Goal: Information Seeking & Learning: Learn about a topic

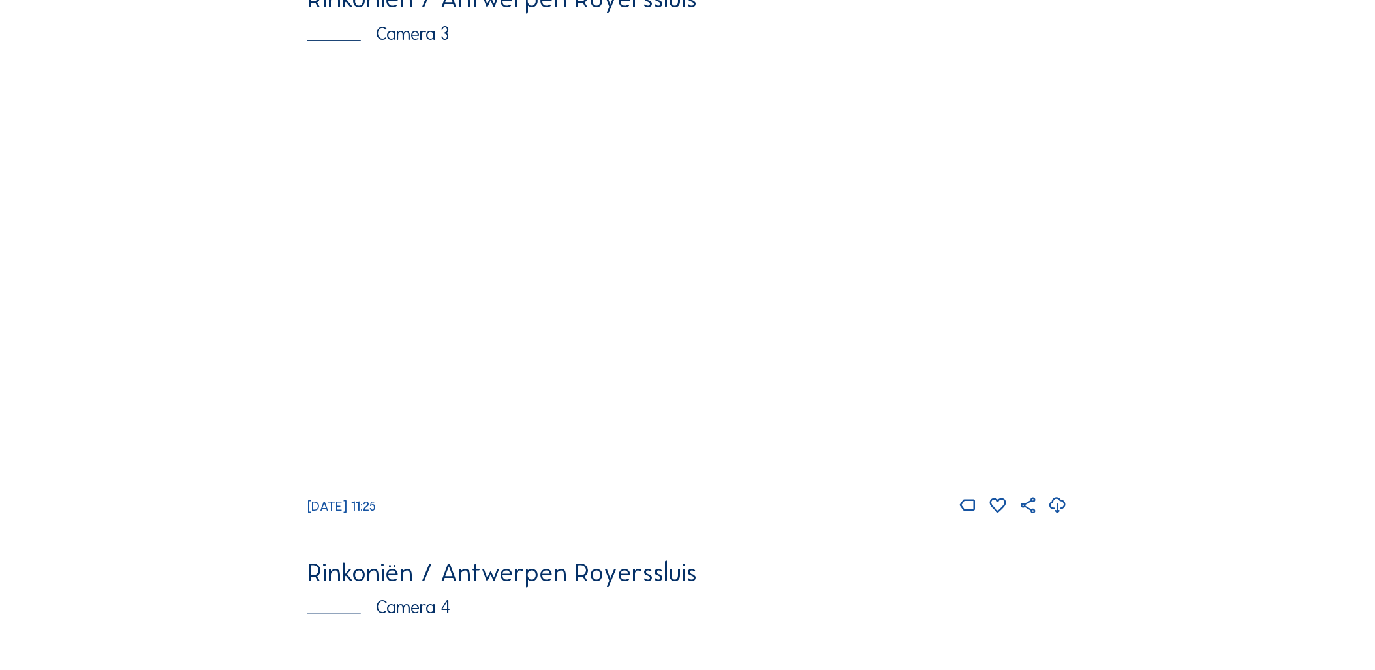
scroll to position [1909, 0]
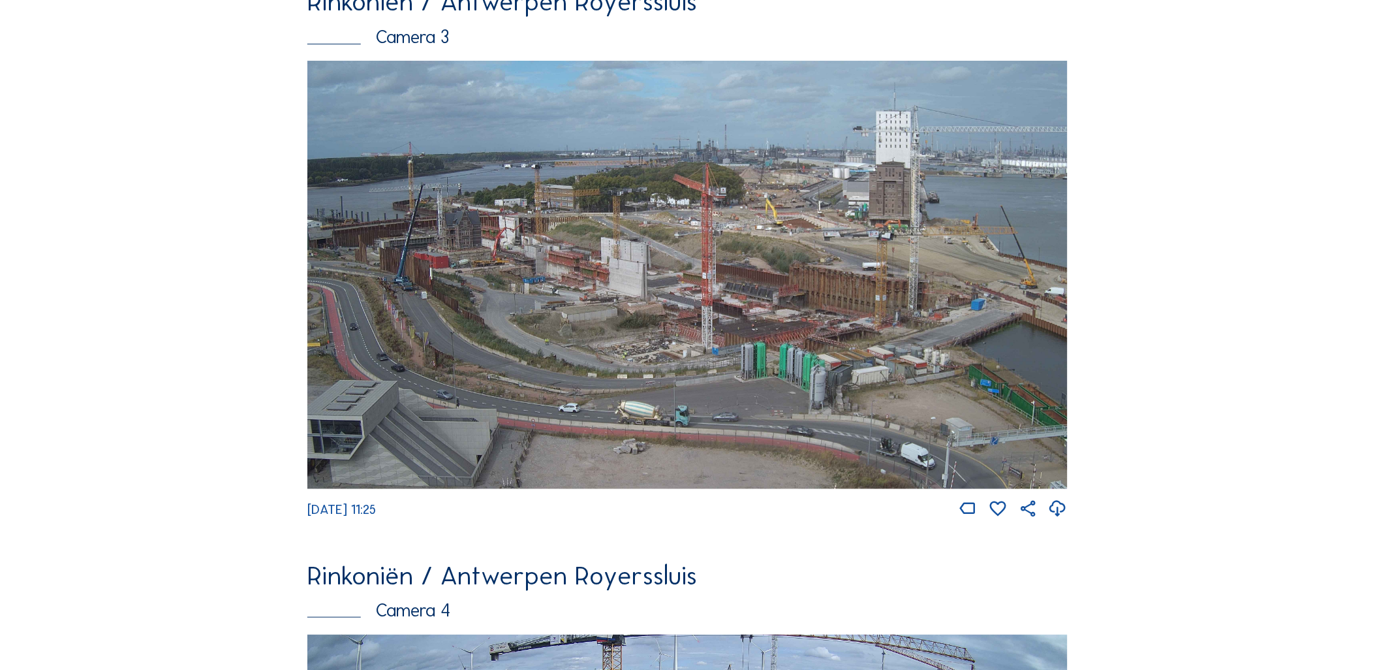
click at [578, 223] on img at bounding box center [687, 274] width 760 height 427
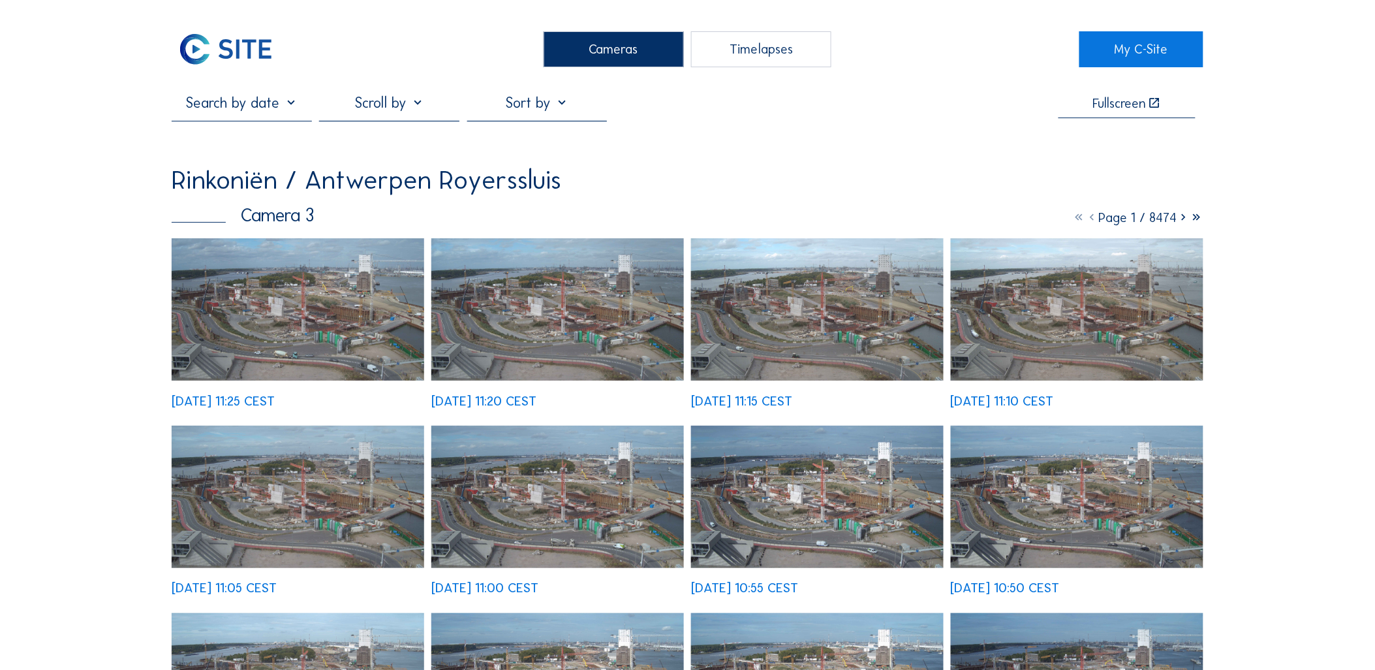
click at [235, 289] on img at bounding box center [298, 309] width 253 height 142
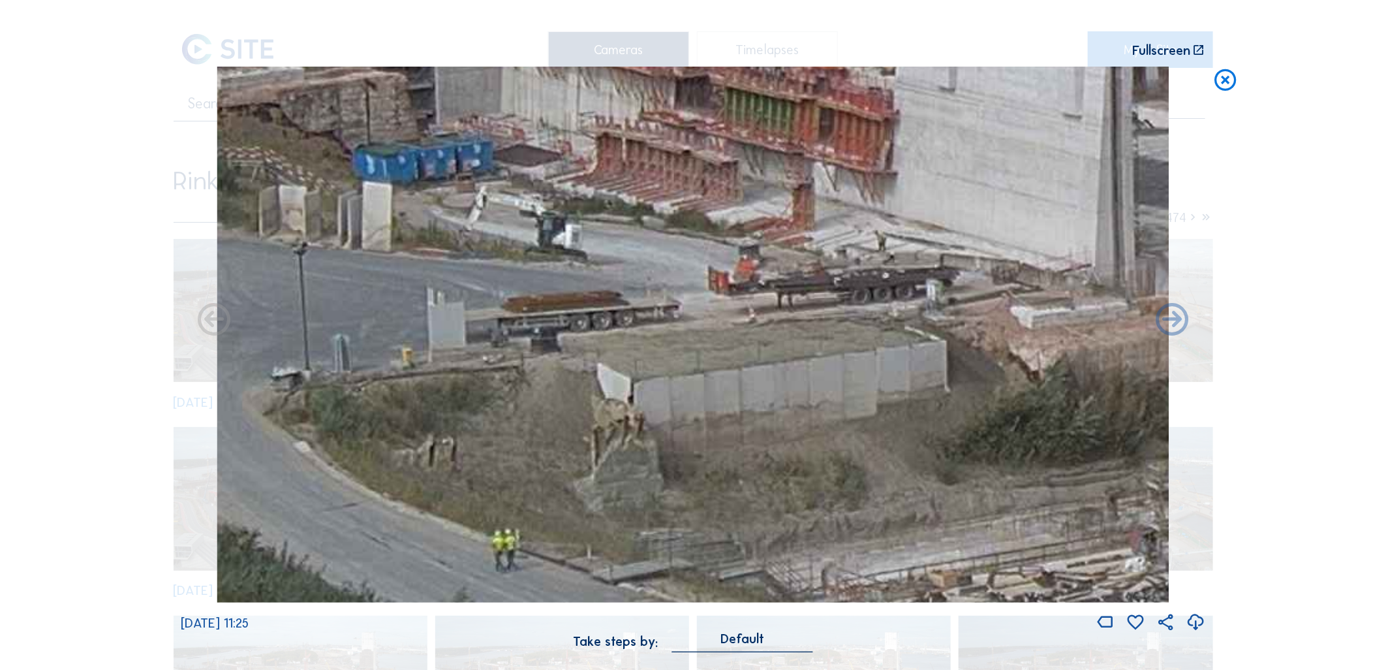
drag, startPoint x: 841, startPoint y: 484, endPoint x: 1095, endPoint y: 536, distance: 259.8
click at [1082, 534] on img at bounding box center [693, 335] width 952 height 536
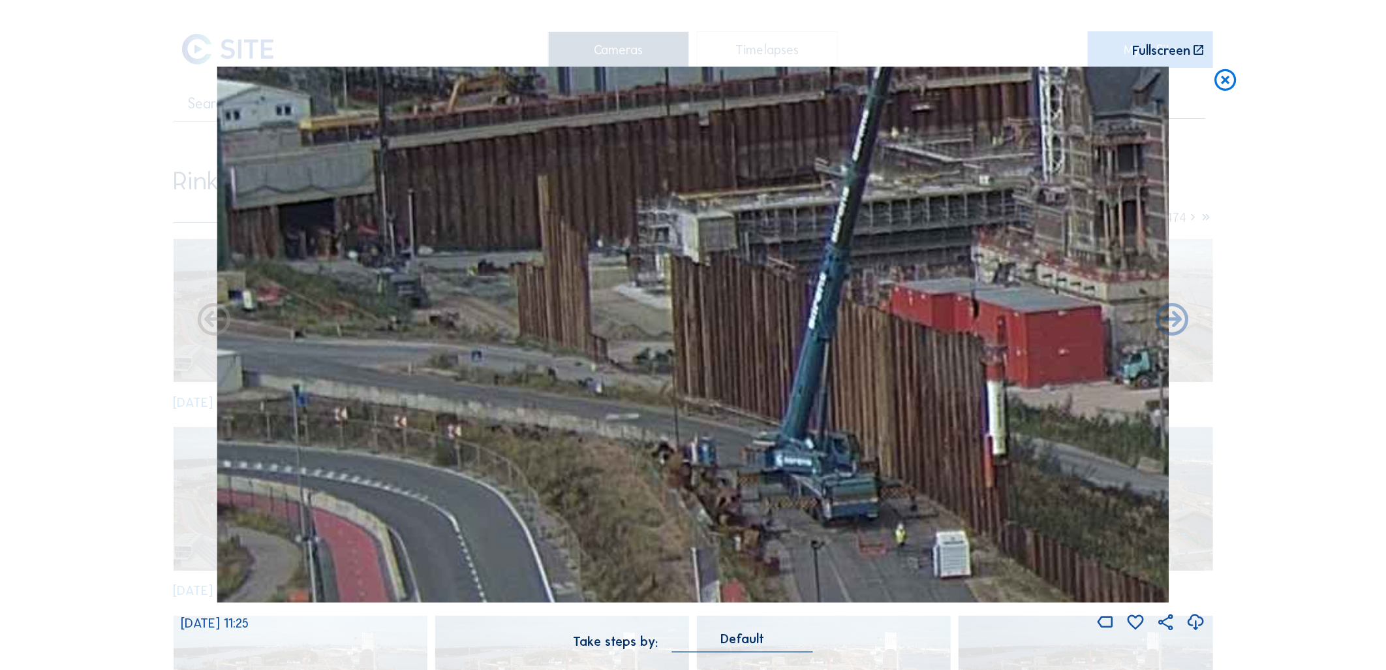
drag, startPoint x: 516, startPoint y: 348, endPoint x: 1264, endPoint y: 343, distance: 748.5
click at [1283, 354] on div "Scroll to travel through time | Press 'Alt' Button + Scroll to Zoom | Click and…" at bounding box center [693, 335] width 1386 height 670
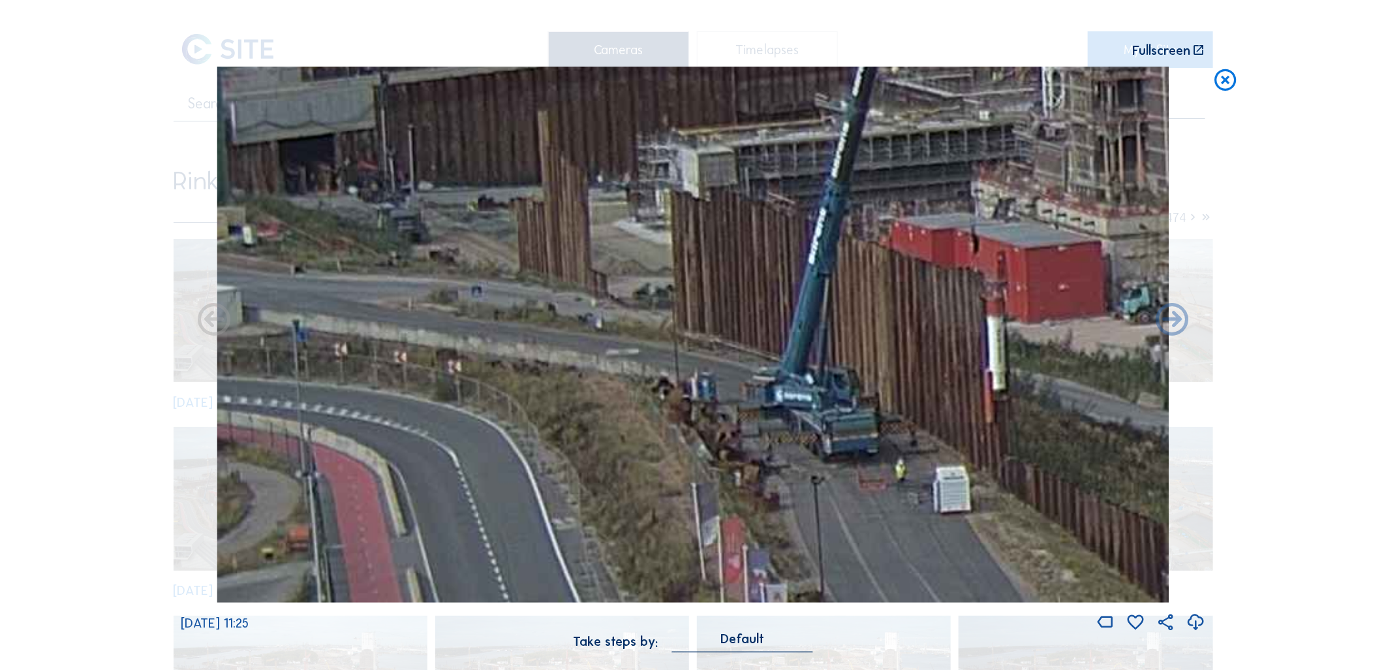
drag, startPoint x: 684, startPoint y: 429, endPoint x: 1160, endPoint y: 364, distance: 480.8
click at [1160, 364] on img at bounding box center [693, 335] width 952 height 536
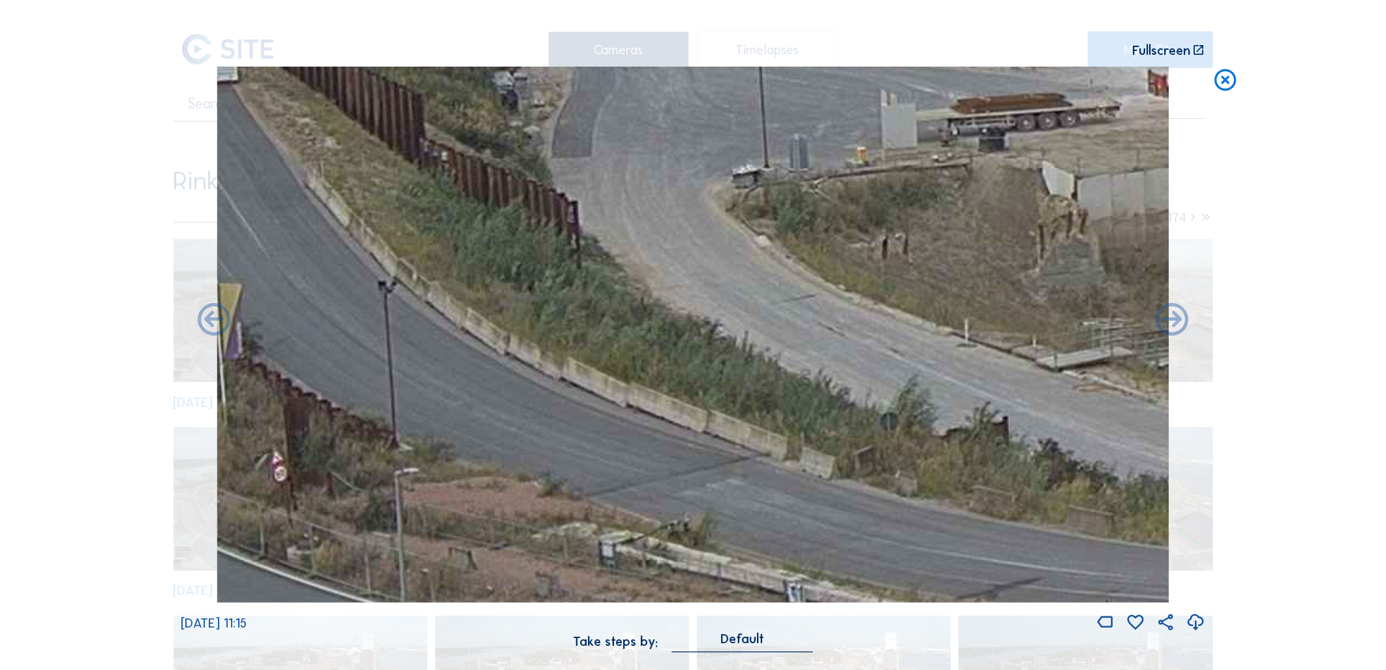
drag, startPoint x: 912, startPoint y: 485, endPoint x: 599, endPoint y: 92, distance: 502.0
click at [595, 54] on div "Scroll to travel through time | Press 'Alt' Button + Scroll to Zoom | Click and…" at bounding box center [693, 333] width 1025 height 666
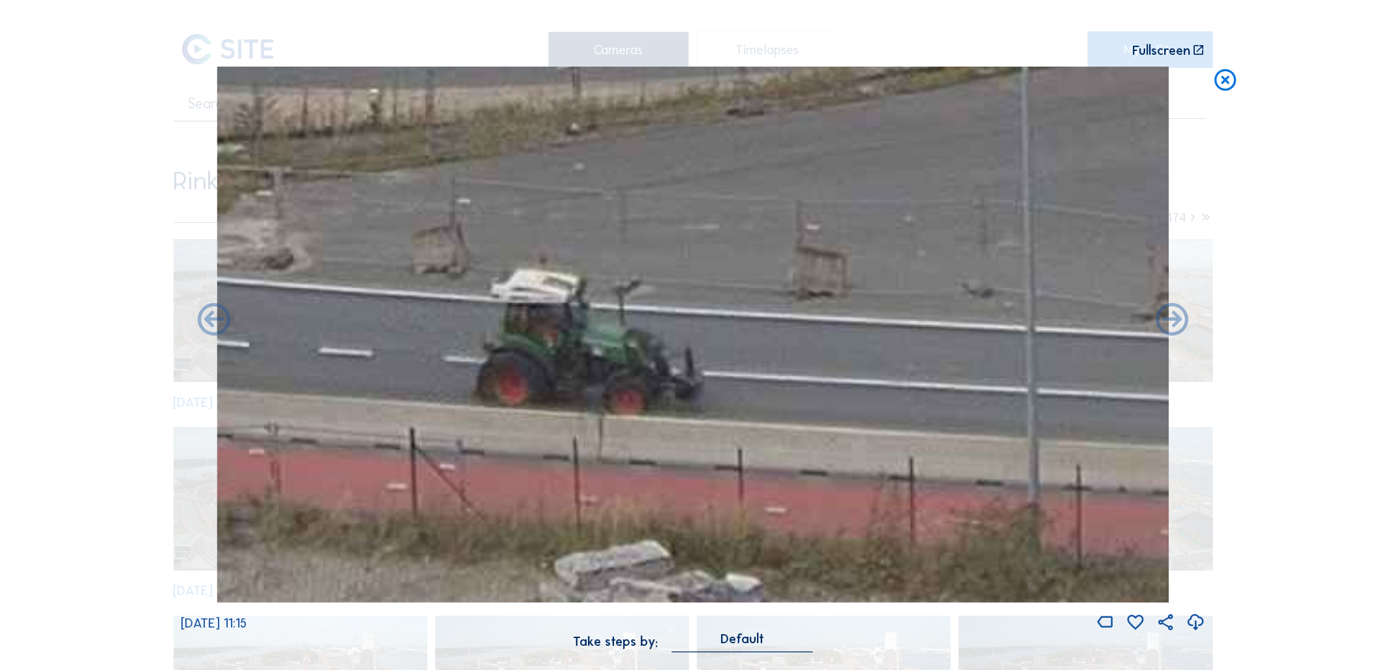
drag, startPoint x: 649, startPoint y: 531, endPoint x: 631, endPoint y: 374, distance: 158.3
click at [631, 374] on img at bounding box center [693, 335] width 952 height 536
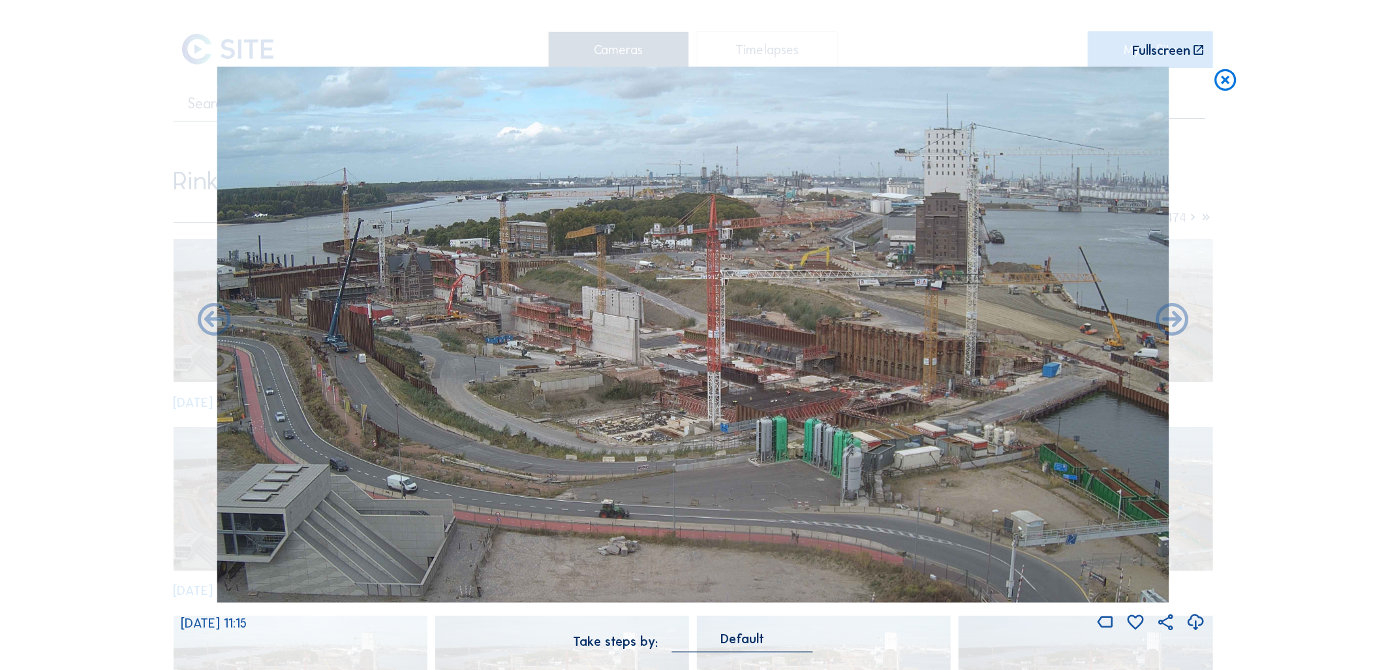
click at [638, 388] on img at bounding box center [693, 335] width 952 height 536
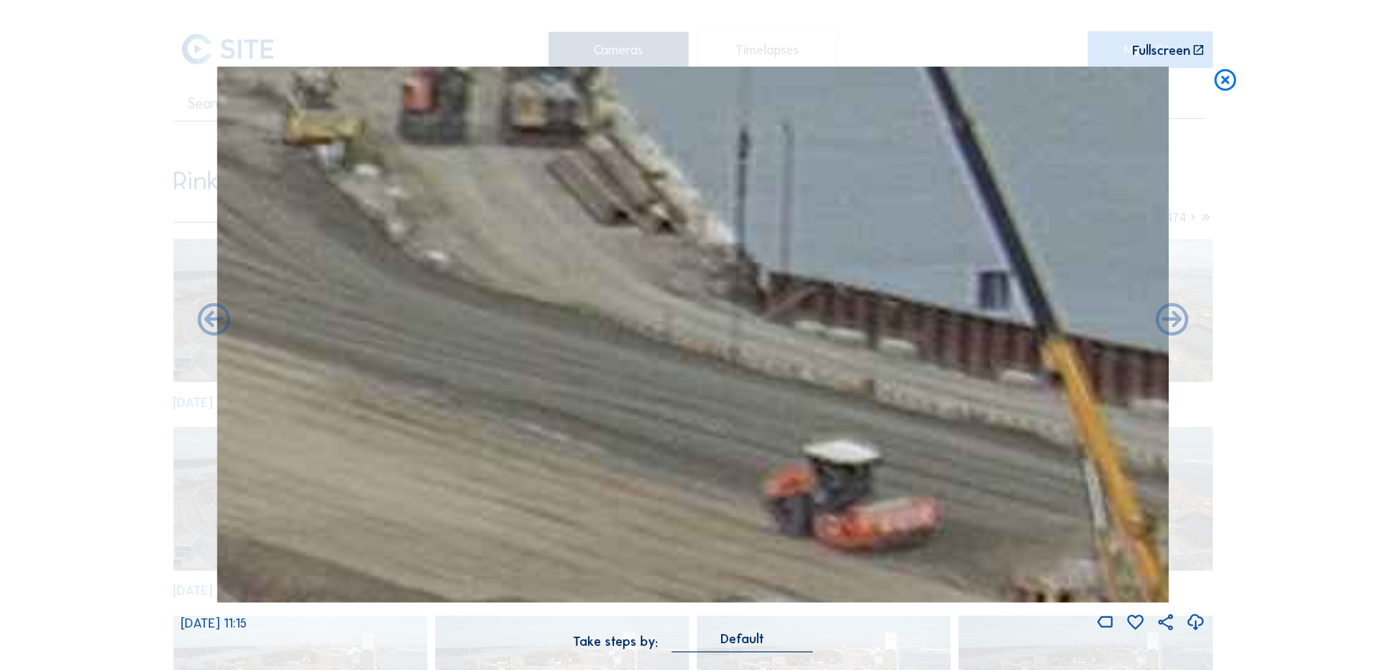
drag, startPoint x: 962, startPoint y: 311, endPoint x: 869, endPoint y: 465, distance: 179.7
click at [893, 514] on img at bounding box center [693, 335] width 952 height 536
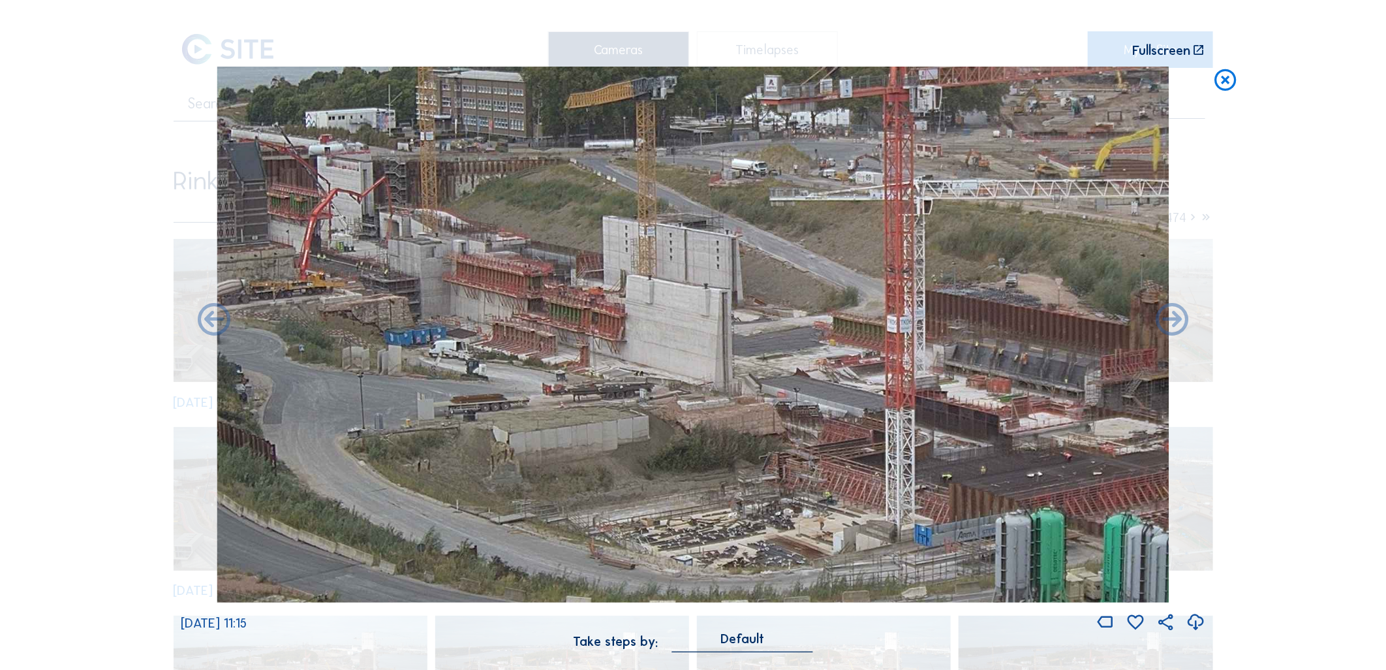
drag, startPoint x: 432, startPoint y: 415, endPoint x: 1190, endPoint y: 278, distance: 769.9
click at [1190, 278] on div "[DATE] 11:15" at bounding box center [693, 350] width 1025 height 566
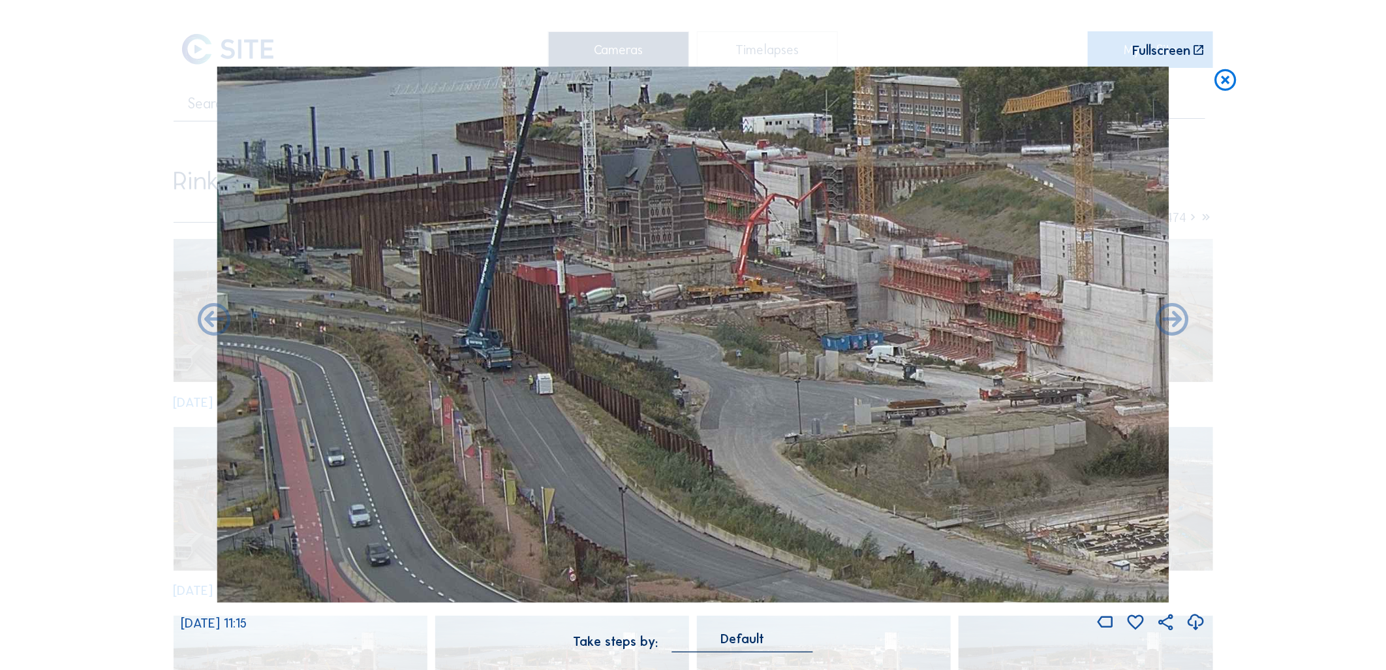
drag, startPoint x: 460, startPoint y: 374, endPoint x: 1047, endPoint y: 379, distance: 586.7
click at [1047, 379] on img at bounding box center [693, 335] width 952 height 536
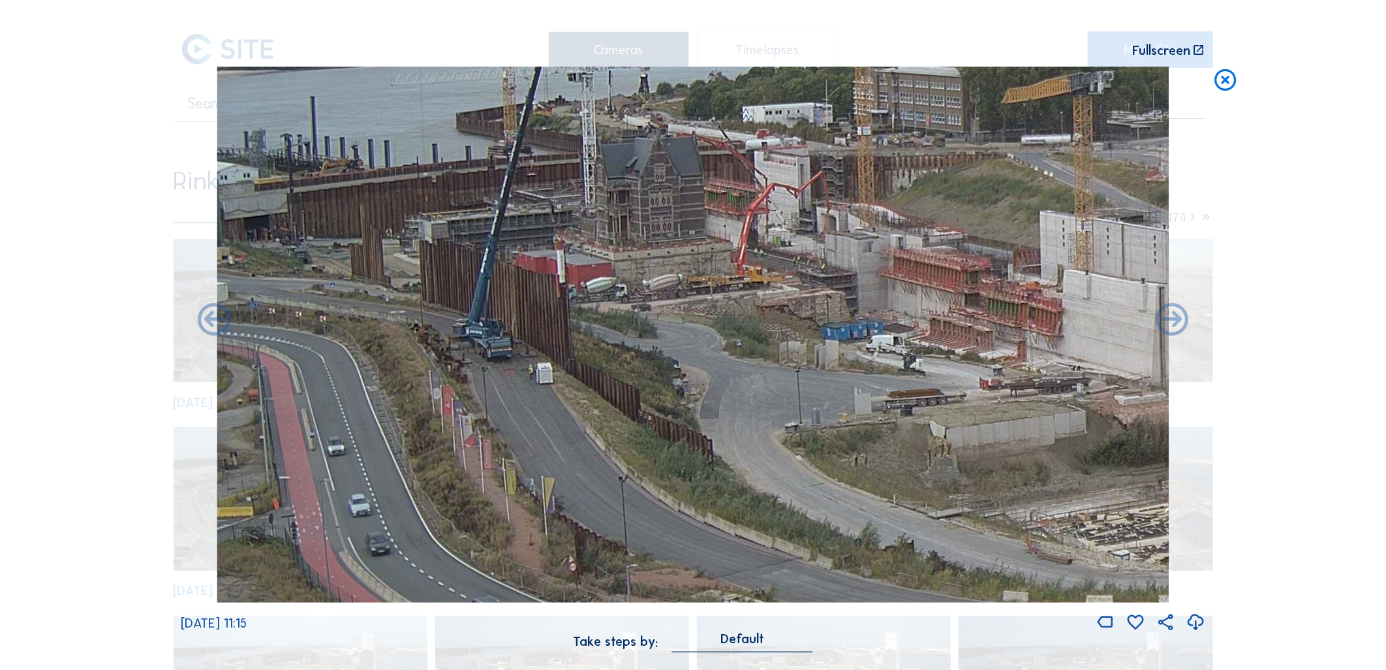
drag, startPoint x: 438, startPoint y: 358, endPoint x: 597, endPoint y: 347, distance: 159.6
click at [597, 347] on img at bounding box center [693, 335] width 952 height 536
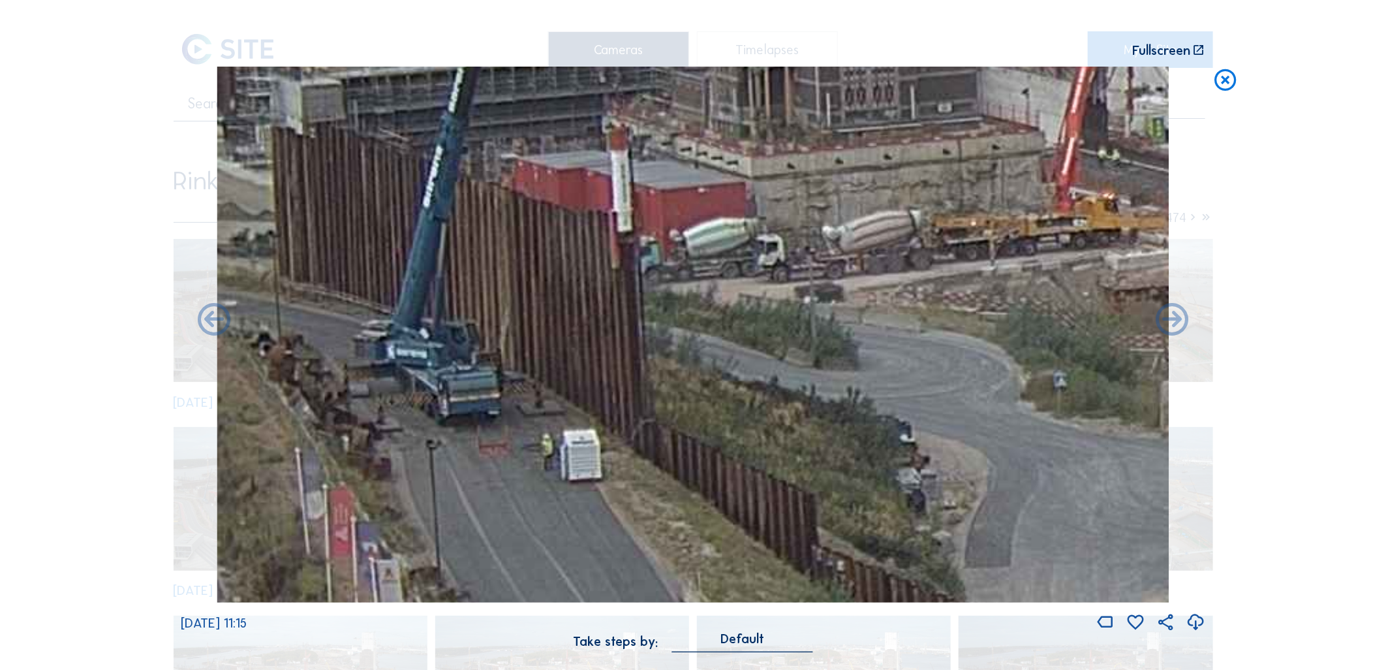
drag, startPoint x: 372, startPoint y: 270, endPoint x: 401, endPoint y: 179, distance: 95.3
click at [401, 179] on img at bounding box center [693, 335] width 952 height 536
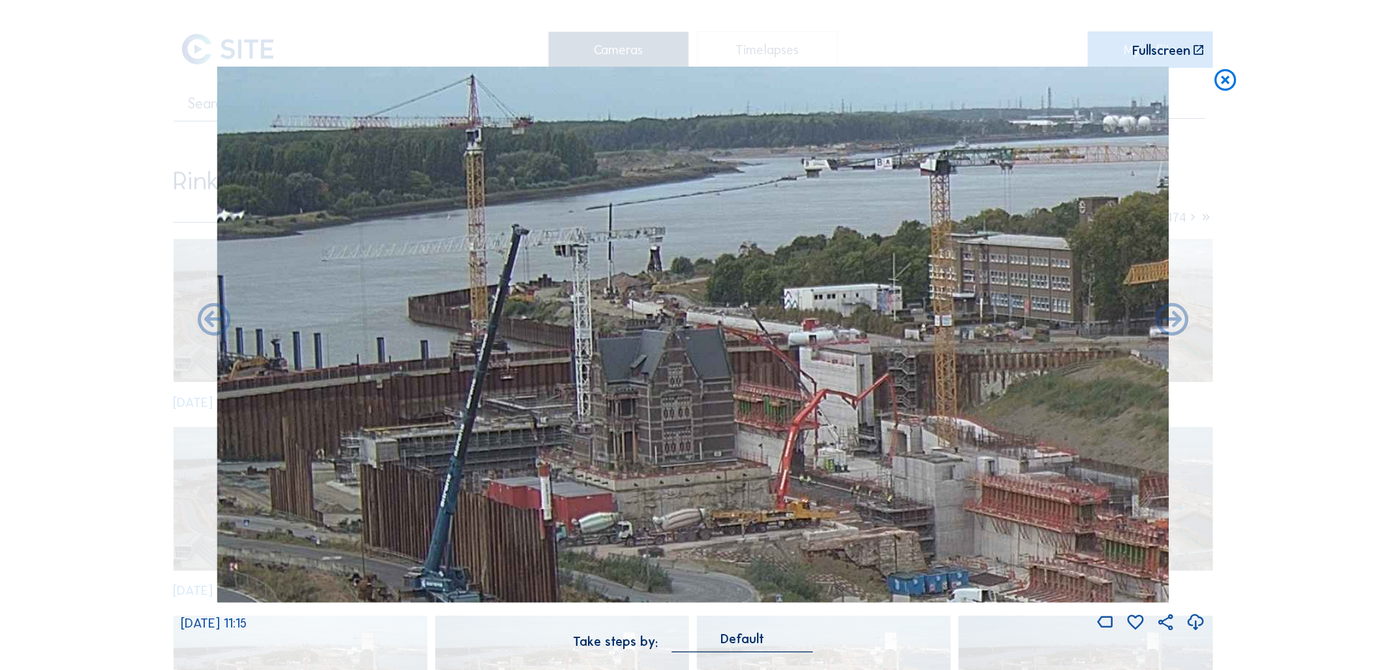
drag, startPoint x: 603, startPoint y: 192, endPoint x: 579, endPoint y: 386, distance: 195.2
click at [579, 386] on img at bounding box center [693, 335] width 952 height 536
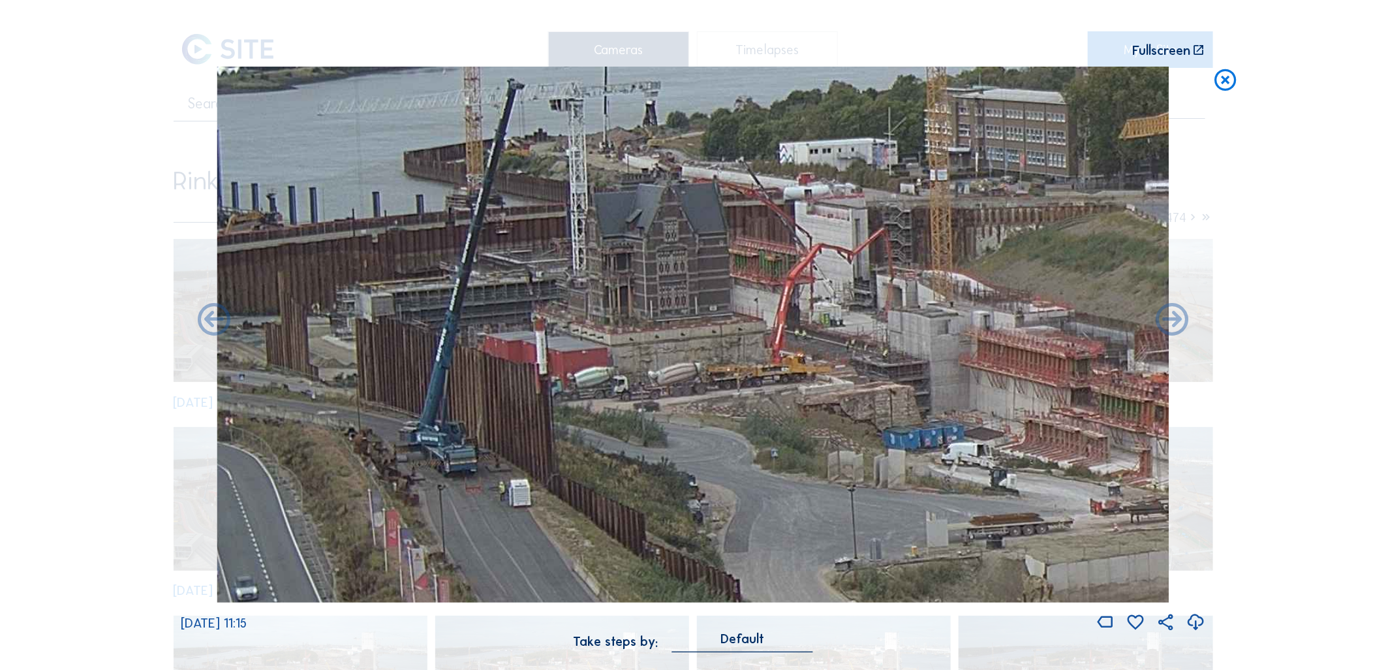
drag, startPoint x: 542, startPoint y: 469, endPoint x: 538, endPoint y: 323, distance: 145.6
click at [538, 323] on img at bounding box center [693, 335] width 952 height 536
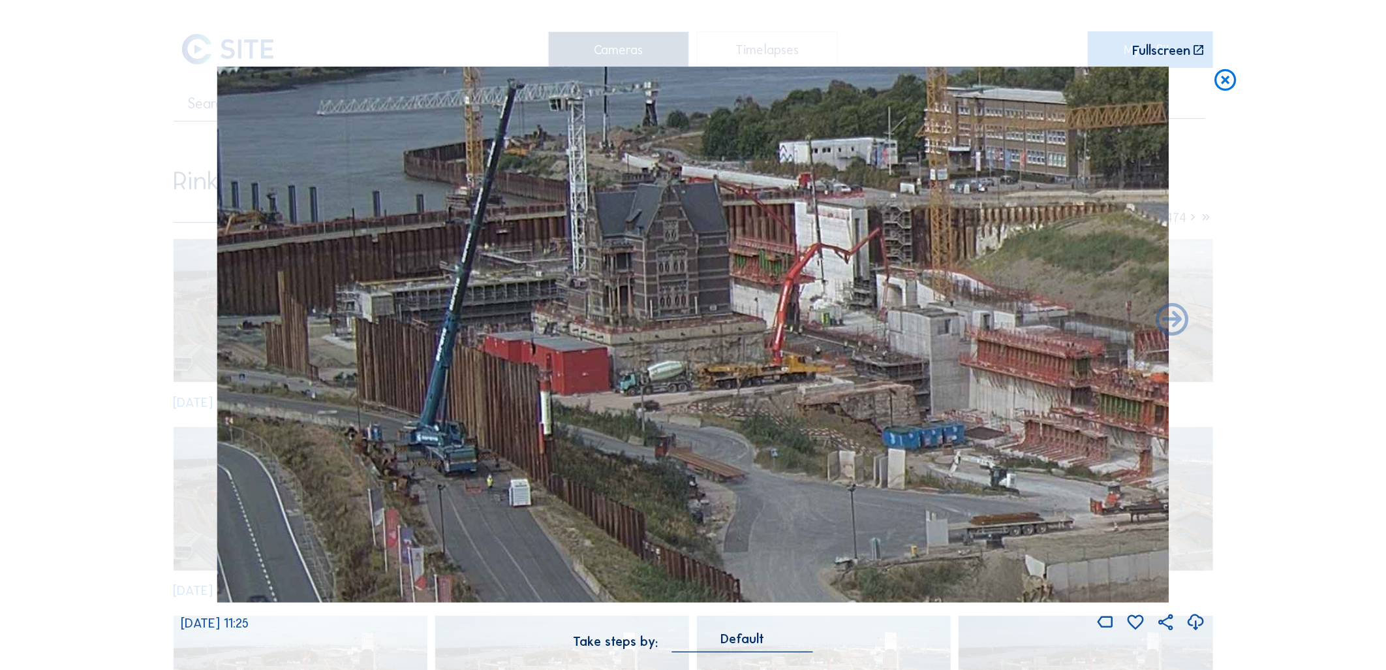
click at [44, 198] on div "Scroll to travel through time | Press 'Alt' Button + Scroll to Zoom | Click and…" at bounding box center [693, 335] width 1386 height 670
click at [1229, 83] on icon at bounding box center [1225, 80] width 26 height 27
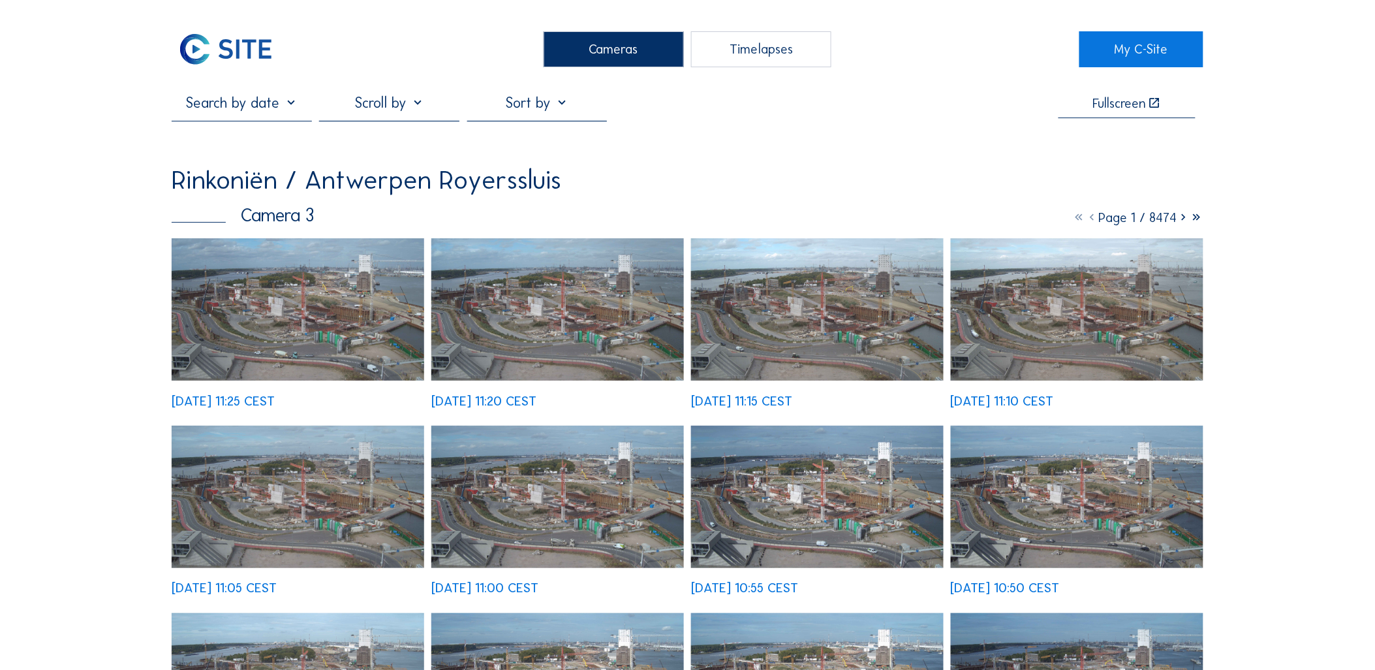
click at [559, 53] on div "Cameras" at bounding box center [614, 49] width 140 height 37
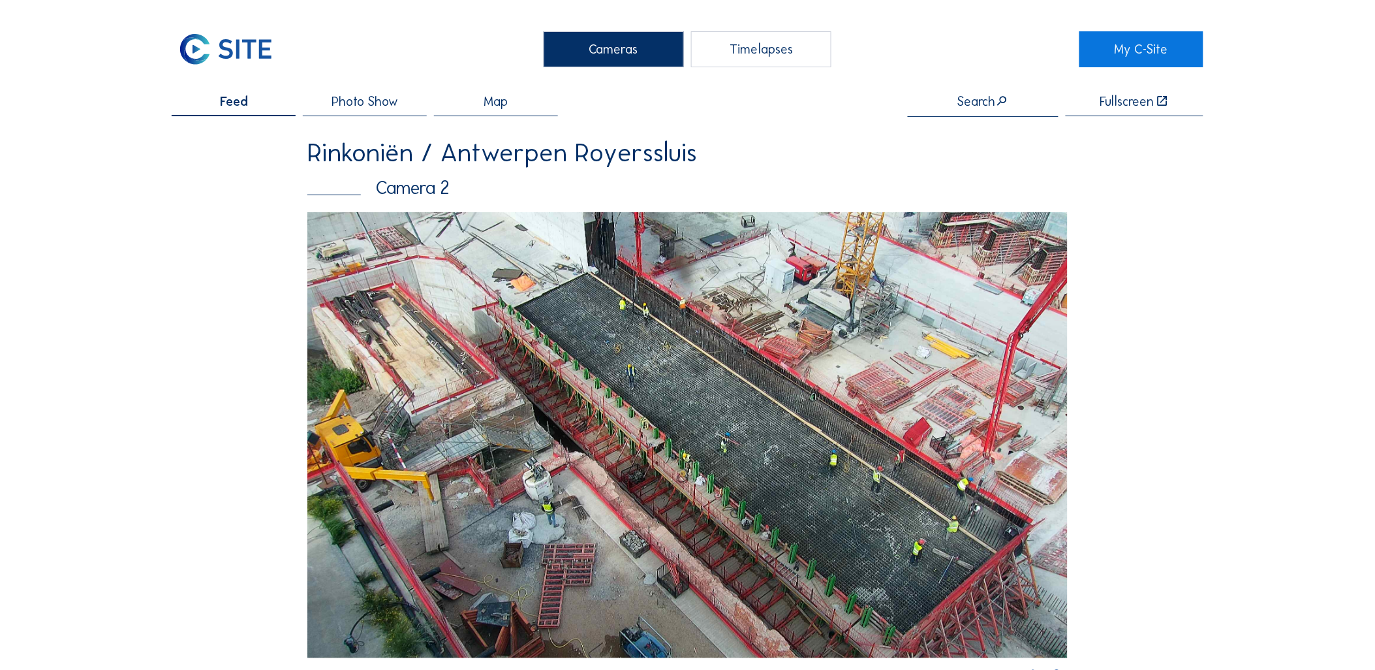
click at [512, 332] on img at bounding box center [687, 435] width 760 height 446
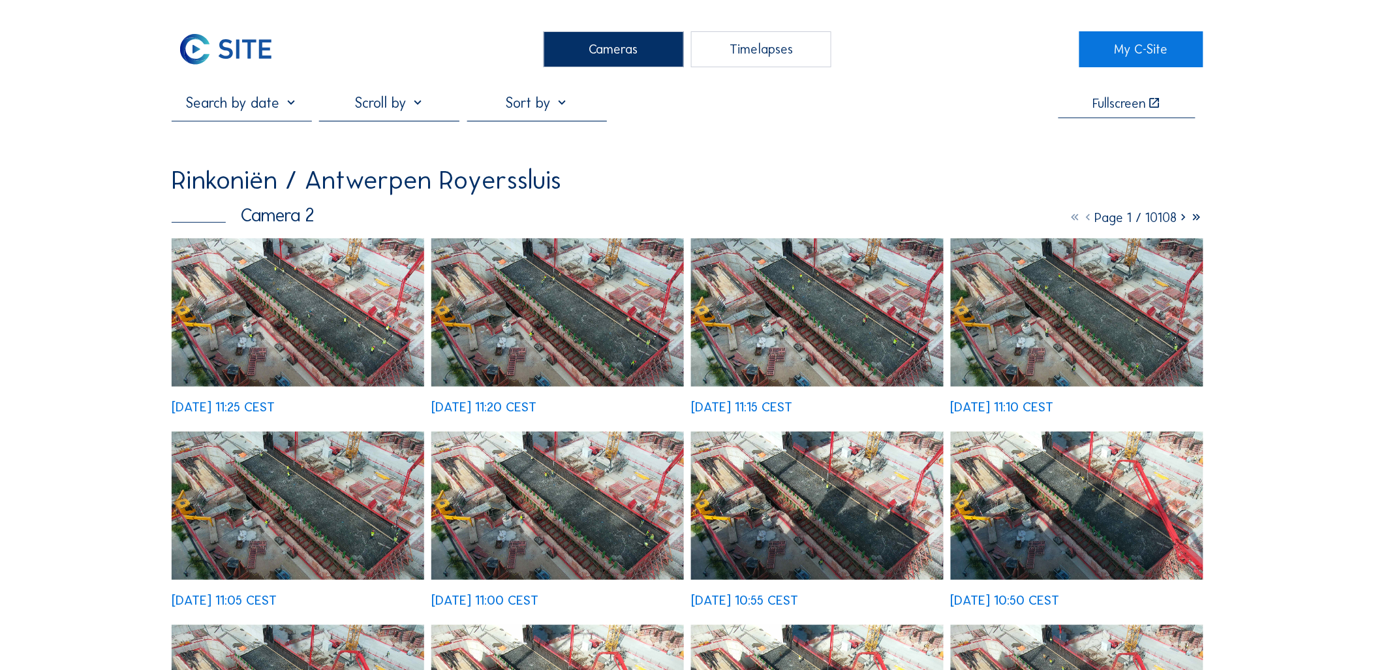
click at [298, 344] on img at bounding box center [298, 312] width 253 height 148
